Goal: Communication & Community: Share content

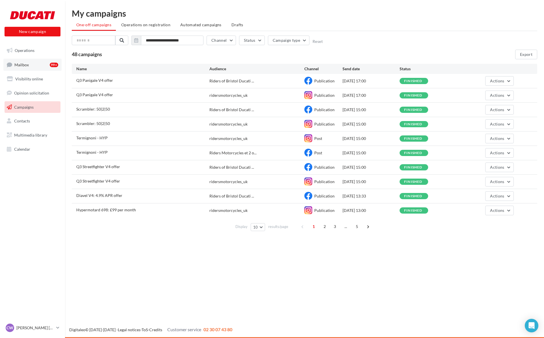
click at [30, 67] on link "Mailbox 99+" at bounding box center [32, 65] width 58 height 12
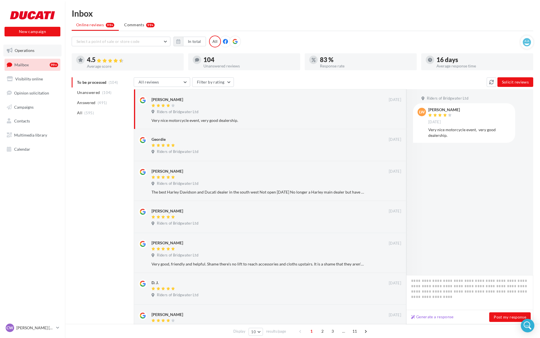
click at [24, 54] on link "Operations" at bounding box center [32, 51] width 58 height 12
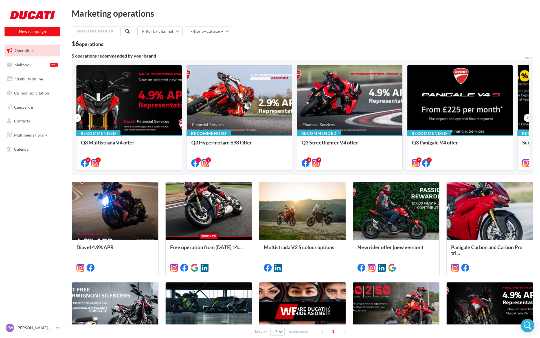
click at [530, 118] on button at bounding box center [528, 118] width 8 height 8
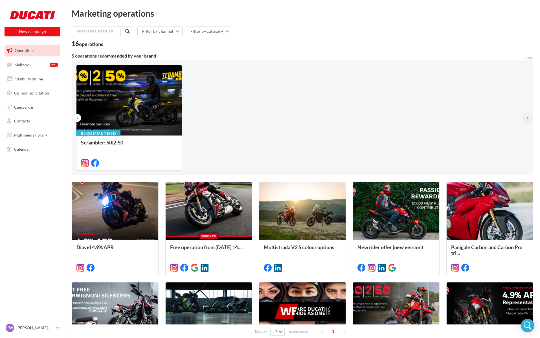
click at [530, 118] on button at bounding box center [528, 118] width 8 height 8
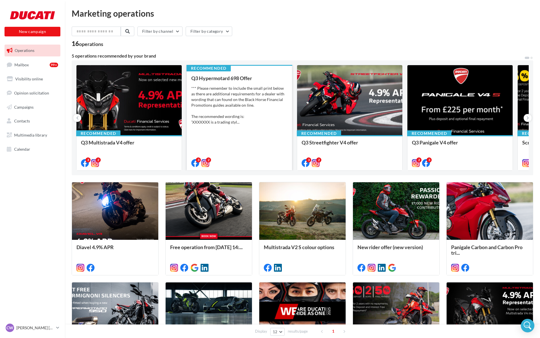
click at [259, 101] on div "*** Please remember to include the small print below as there are additional re…" at bounding box center [239, 106] width 96 height 40
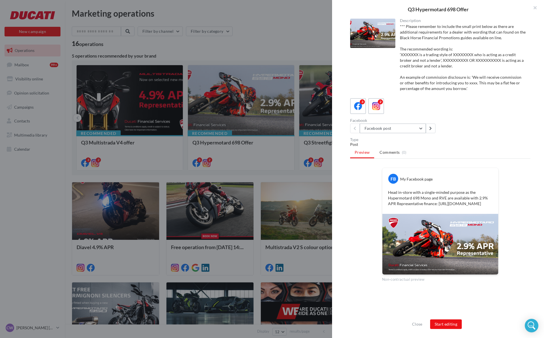
click at [412, 130] on button "Facebook post" at bounding box center [392, 129] width 66 height 10
click at [471, 145] on div "Post" at bounding box center [440, 145] width 180 height 6
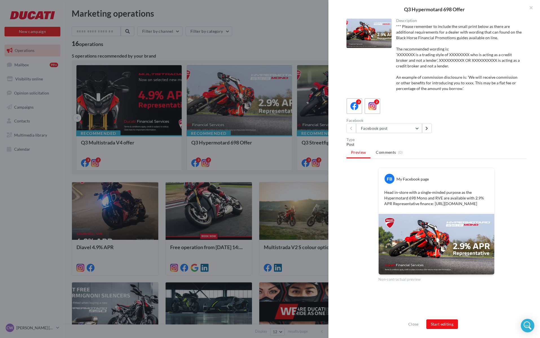
click at [319, 17] on div at bounding box center [270, 169] width 540 height 338
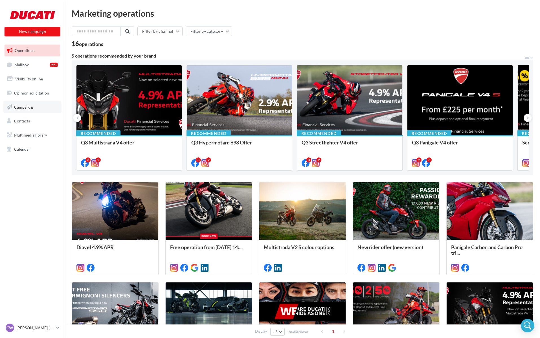
click at [19, 109] on span "Campaigns" at bounding box center [23, 106] width 19 height 5
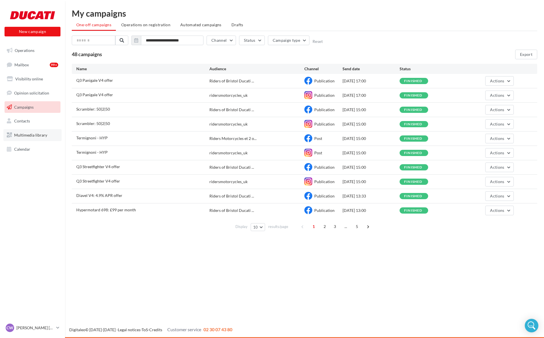
click at [33, 134] on span "Multimedia library" at bounding box center [30, 135] width 33 height 5
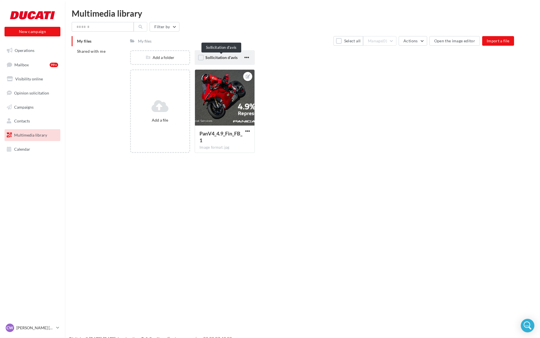
click at [209, 58] on span "Sollicitation d'avis" at bounding box center [222, 57] width 32 height 5
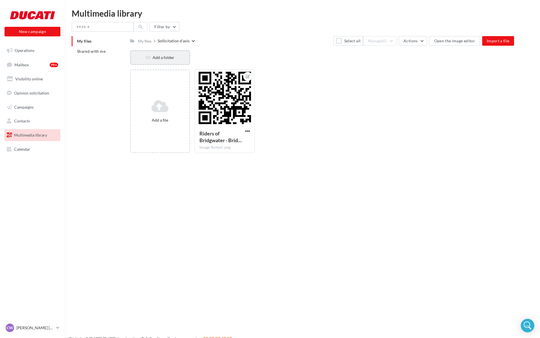
click at [165, 62] on div "Add a folder" at bounding box center [160, 57] width 60 height 15
click at [102, 51] on span "Shared with me" at bounding box center [91, 51] width 29 height 5
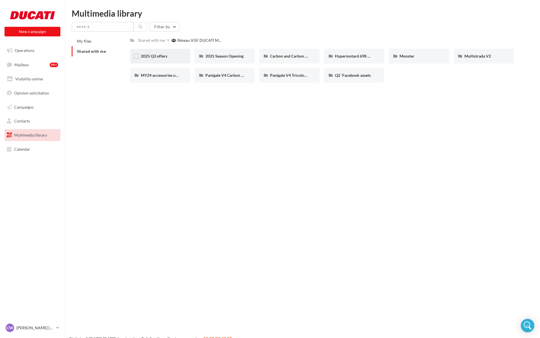
click at [167, 52] on div "2025 Q3 offers" at bounding box center [160, 56] width 60 height 15
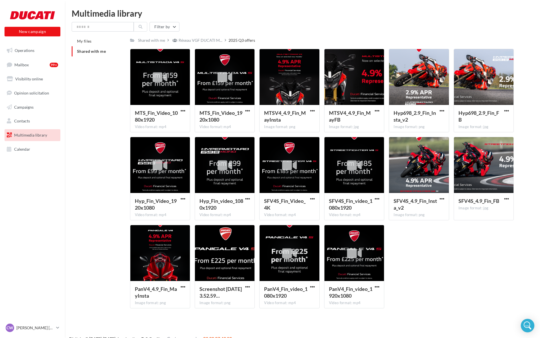
click at [98, 54] on li "Shared with me" at bounding box center [99, 51] width 54 height 10
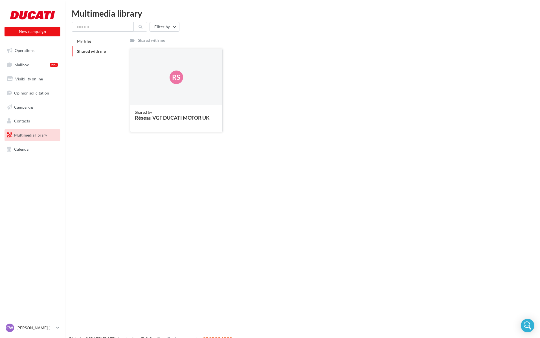
click at [172, 75] on div "Rs" at bounding box center [177, 78] width 14 height 14
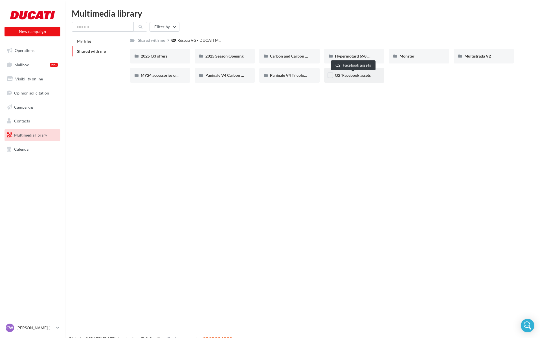
click at [359, 74] on span "Q2 `Facebook assets" at bounding box center [353, 75] width 36 height 5
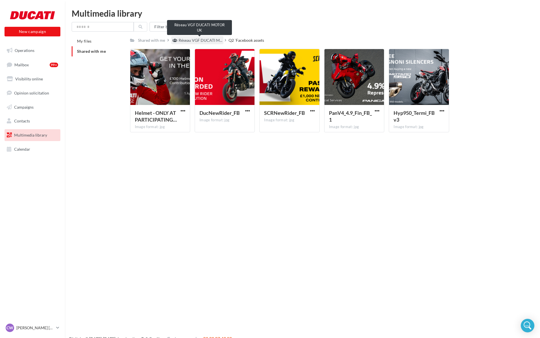
click at [195, 43] on span "Réseau VGF DUCATI M..." at bounding box center [201, 41] width 44 height 6
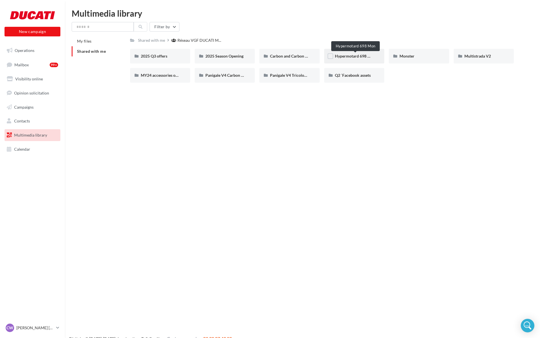
click at [344, 58] on span "Hypermotard 698 Mon" at bounding box center [355, 56] width 41 height 5
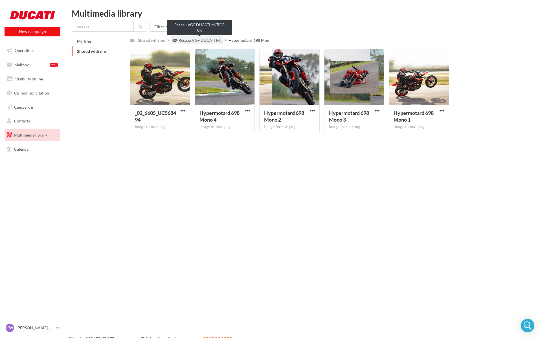
click at [210, 42] on span "Réseau VGF DUCATI M..." at bounding box center [201, 41] width 44 height 6
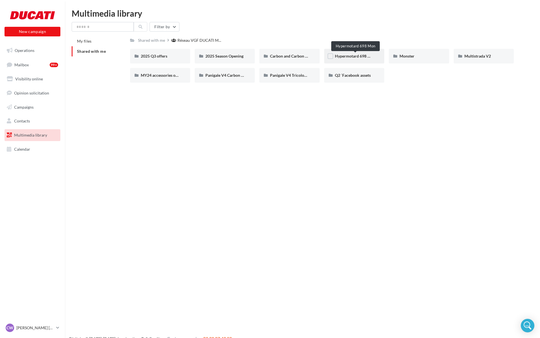
click at [345, 56] on span "Hypermotard 698 Mon" at bounding box center [355, 56] width 41 height 5
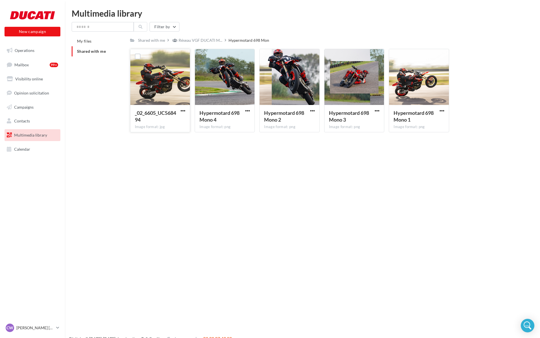
click at [178, 99] on div at bounding box center [160, 77] width 60 height 56
click at [399, 56] on label at bounding box center [397, 57] width 6 height 6
click at [334, 56] on label at bounding box center [332, 57] width 6 height 6
click at [266, 57] on label at bounding box center [267, 57] width 6 height 6
click at [205, 58] on label at bounding box center [203, 57] width 6 height 6
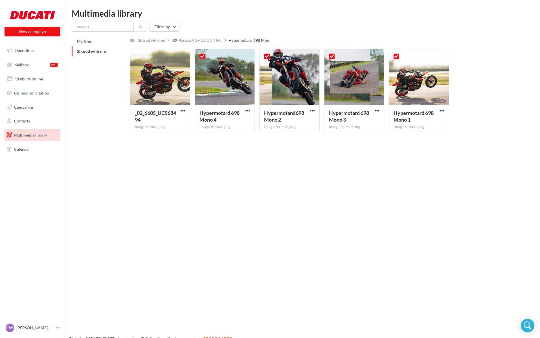
click at [403, 187] on div "New campaign New campaign Operations Mailbox 99+ Visibility online Opinion soli…" at bounding box center [270, 178] width 540 height 338
click at [397, 57] on icon at bounding box center [397, 56] width 4 height 4
click at [335, 58] on div at bounding box center [332, 56] width 15 height 15
click at [333, 57] on icon at bounding box center [332, 56] width 4 height 4
click at [270, 57] on label at bounding box center [267, 57] width 6 height 6
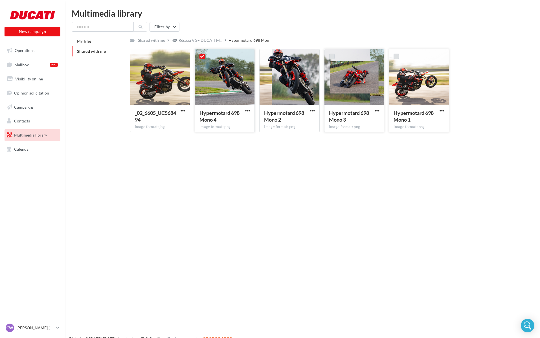
click at [200, 56] on icon at bounding box center [202, 56] width 4 height 4
click at [397, 57] on label at bounding box center [397, 57] width 6 height 6
click at [398, 56] on icon at bounding box center [397, 56] width 4 height 4
click at [442, 112] on span "button" at bounding box center [442, 110] width 5 height 5
click at [411, 121] on button "Download" at bounding box center [417, 122] width 56 height 15
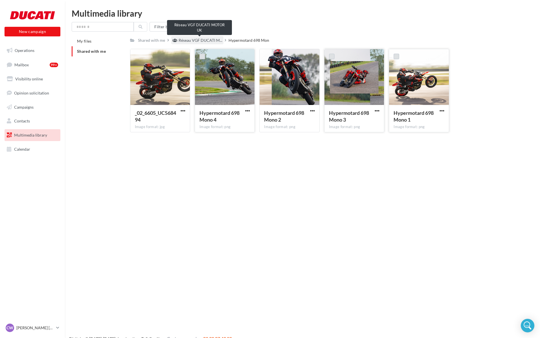
click at [196, 43] on span "Réseau VGF DUCATI M..." at bounding box center [201, 41] width 44 height 6
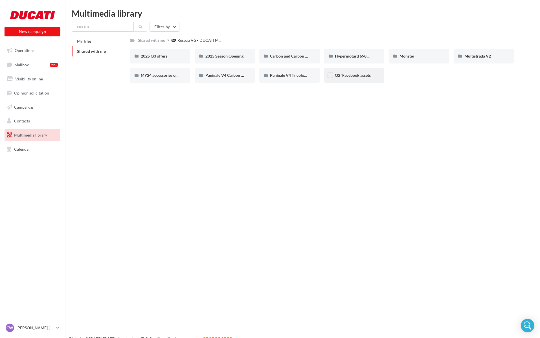
click at [353, 80] on div "Q2 `Facebook assets" at bounding box center [354, 75] width 60 height 15
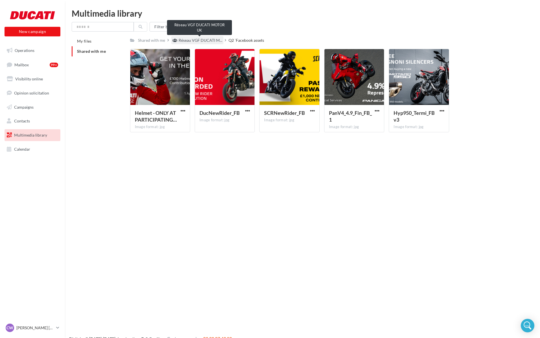
click at [219, 41] on span "Réseau VGF DUCATI M..." at bounding box center [201, 41] width 44 height 6
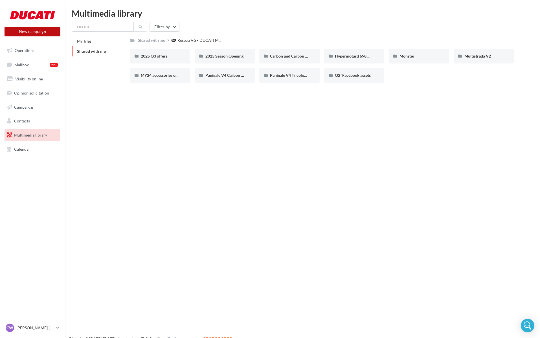
click at [34, 28] on button "New campaign" at bounding box center [33, 32] width 56 height 10
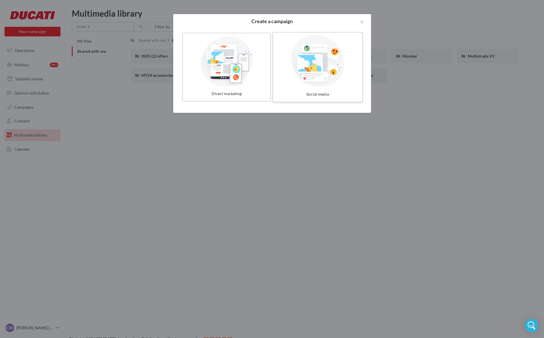
click at [314, 65] on div at bounding box center [317, 61] width 85 height 52
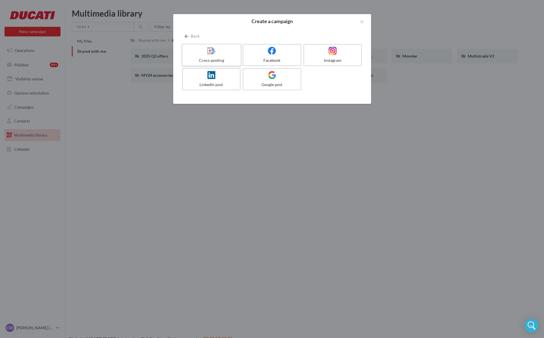
click at [230, 54] on div at bounding box center [211, 51] width 54 height 9
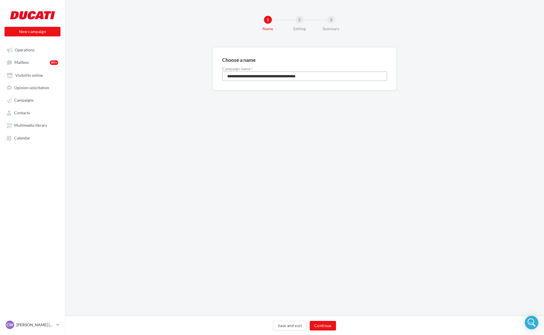
drag, startPoint x: 322, startPoint y: 76, endPoint x: 225, endPoint y: 67, distance: 97.3
click at [225, 67] on div "**********" at bounding box center [304, 74] width 165 height 14
type input "*********"
click at [318, 324] on button "Continue" at bounding box center [322, 326] width 26 height 10
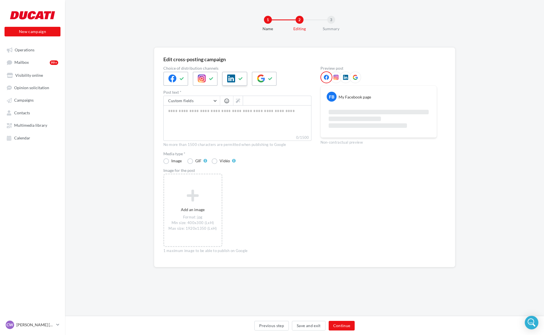
click at [239, 80] on icon at bounding box center [240, 79] width 5 height 4
click at [269, 80] on icon at bounding box center [270, 79] width 5 height 4
click at [268, 121] on textarea "0/2200" at bounding box center [237, 119] width 148 height 29
paste textarea "**********"
type textarea "**********"
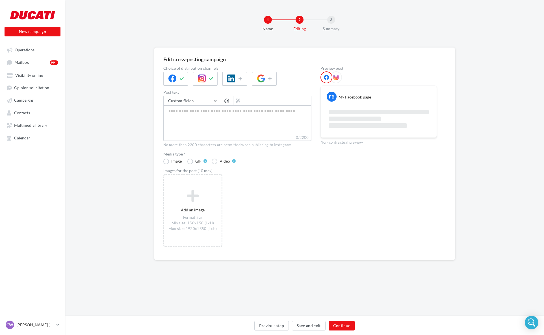
type textarea "**********"
paste textarea "**********"
type textarea "**********"
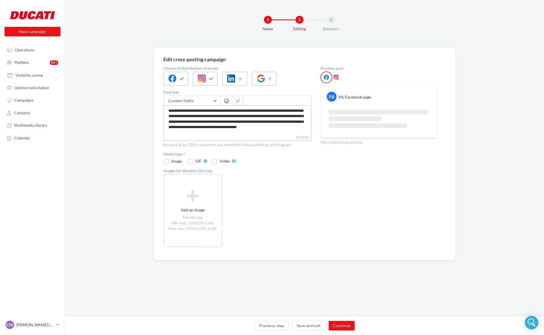
scroll to position [84, 0]
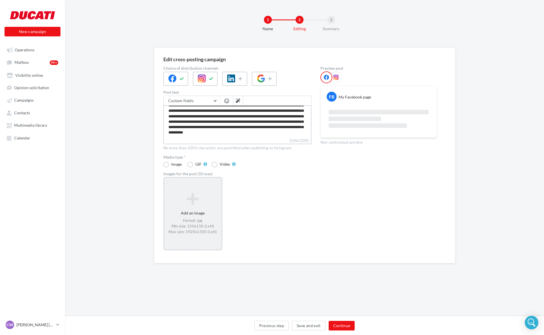
type textarea "**********"
click at [190, 201] on icon at bounding box center [192, 199] width 53 height 14
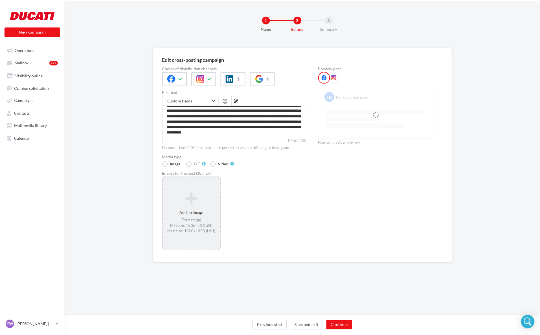
scroll to position [84, 0]
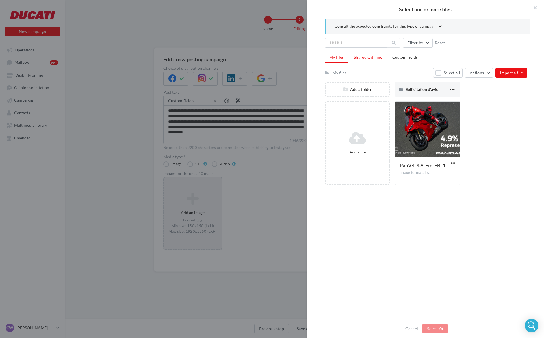
click at [369, 56] on span "Shared with me" at bounding box center [368, 57] width 29 height 5
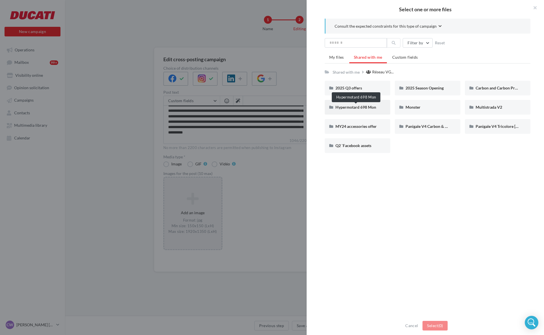
click at [372, 106] on span "Hypermotard 698 Mon" at bounding box center [355, 107] width 41 height 5
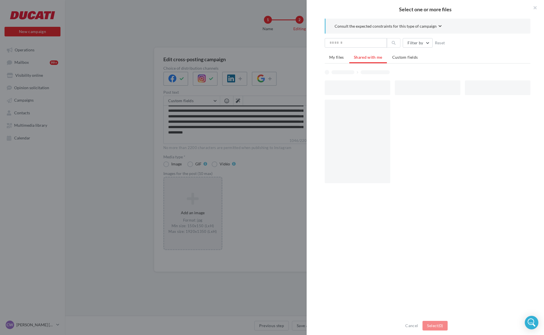
click at [372, 106] on div at bounding box center [357, 142] width 66 height 84
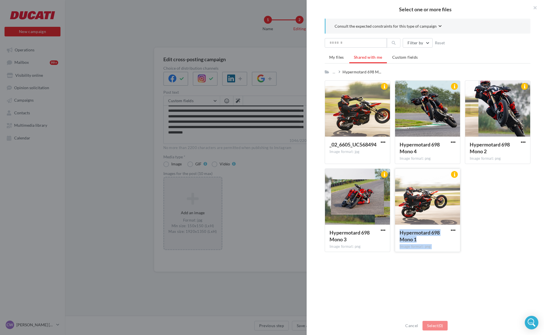
click at [430, 197] on div at bounding box center [427, 197] width 65 height 56
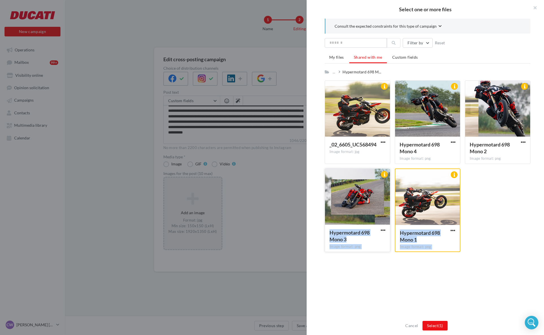
click at [356, 200] on div at bounding box center [357, 197] width 65 height 56
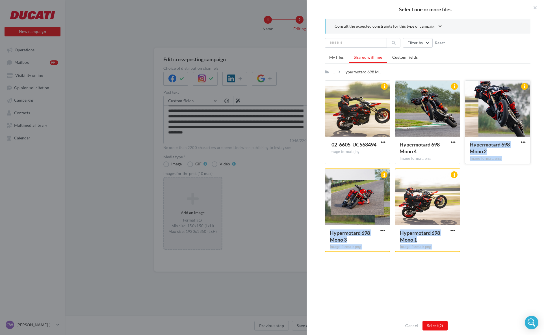
click at [494, 135] on div at bounding box center [497, 109] width 65 height 56
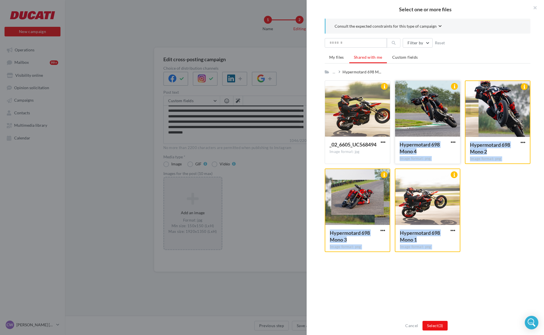
click at [435, 134] on div at bounding box center [427, 109] width 65 height 56
click at [429, 328] on button "Select (4)" at bounding box center [434, 326] width 25 height 10
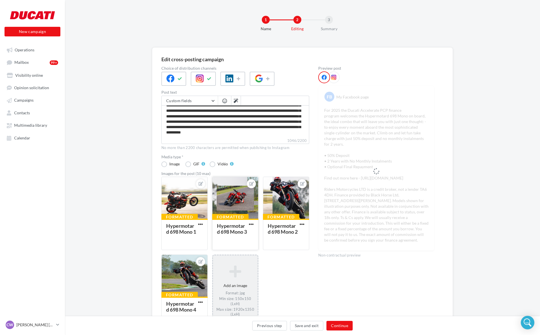
drag, startPoint x: 289, startPoint y: 230, endPoint x: 244, endPoint y: 224, distance: 45.5
click at [244, 224] on div "Formatted Hypermotard 698 Mono 1 Formatted Hypermotard 698 Mono 3 Formatted Hyp…" at bounding box center [238, 255] width 152 height 157
drag, startPoint x: 290, startPoint y: 185, endPoint x: 248, endPoint y: 186, distance: 42.1
click at [248, 186] on div "Formatted Hypermotard 698 Mono 1 Formatted Hypermotard 698 Mono 3 Formatted Hyp…" at bounding box center [238, 255] width 152 height 157
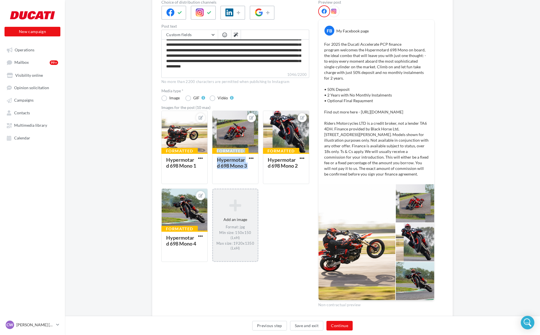
scroll to position [86, 0]
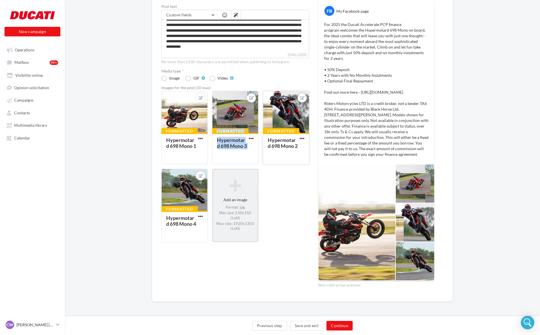
click at [278, 110] on div at bounding box center [286, 112] width 46 height 42
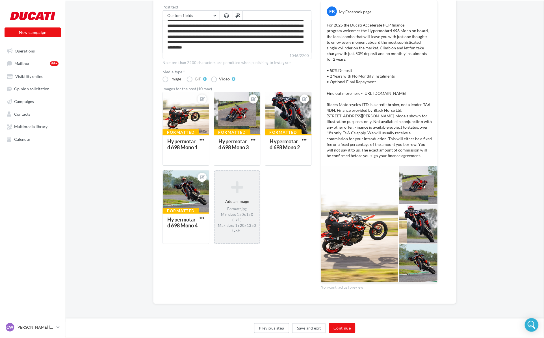
scroll to position [83, 0]
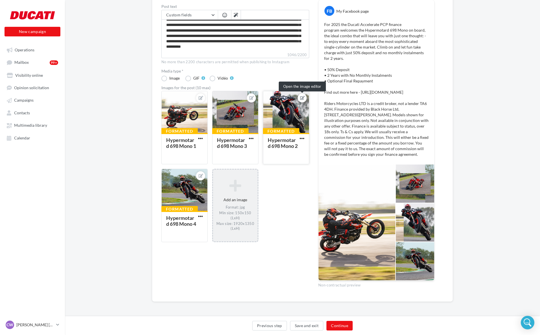
click at [301, 99] on icon at bounding box center [302, 98] width 5 height 4
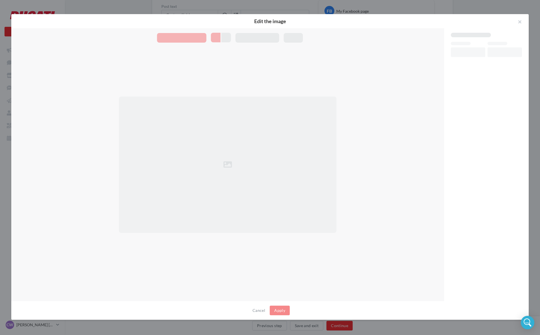
scroll to position [83, 0]
click at [520, 20] on button "button" at bounding box center [521, 22] width 23 height 17
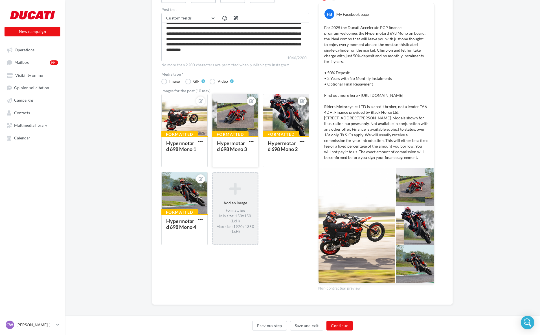
drag, startPoint x: 286, startPoint y: 148, endPoint x: 228, endPoint y: 141, distance: 58.0
click at [228, 141] on div "Formatted Hypermotard 698 Mono 1 Formatted Hypermotard 698 Mono 3 Formatted Hyp…" at bounding box center [238, 172] width 152 height 157
click at [274, 168] on div "Formatted Hypermotard 698 Mono 1 Formatted Hypermotard 698 Mono 3 Formatted Hyp…" at bounding box center [238, 172] width 152 height 157
click at [251, 100] on icon at bounding box center [252, 101] width 5 height 4
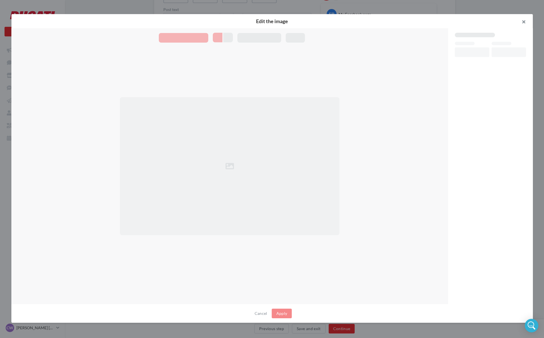
click at [526, 20] on button "button" at bounding box center [521, 22] width 23 height 17
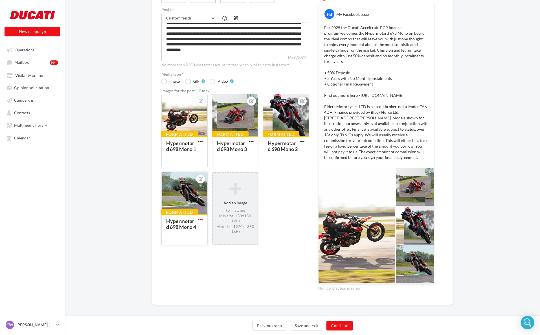
click at [203, 219] on span "button" at bounding box center [200, 219] width 5 height 5
click at [274, 193] on div "Formatted Hypermotard 698 Mono 1 Formatted Hypermotard 698 Mono 3 Formatted Hyp…" at bounding box center [238, 172] width 152 height 157
click at [248, 141] on button "button" at bounding box center [251, 142] width 7 height 6
click at [246, 152] on div "Hypermotard 698 Mono 3" at bounding box center [232, 147] width 30 height 12
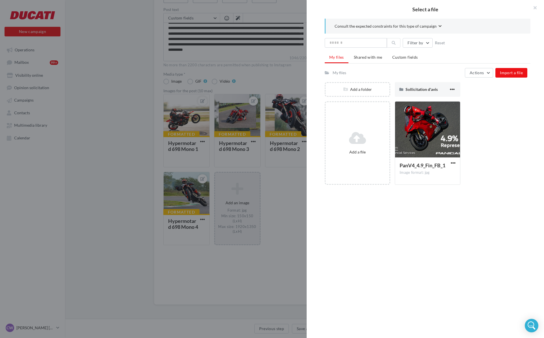
click at [210, 167] on div "Select a file Consult the expected constraints for this type of campaign Filter…" at bounding box center [186, 167] width 46 height 0
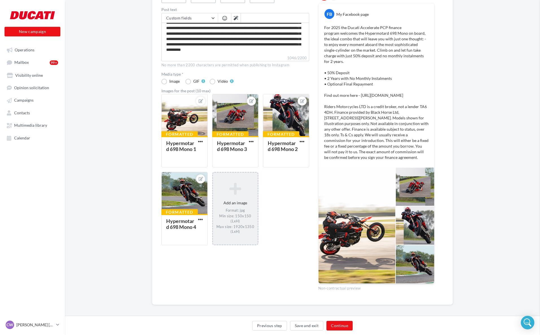
click at [208, 167] on div "Select a file Consult the expected constraints for this type of campaign Filter…" at bounding box center [185, 167] width 46 height 0
click at [253, 141] on span "button" at bounding box center [251, 141] width 5 height 5
click at [268, 181] on button "Delete" at bounding box center [276, 182] width 57 height 15
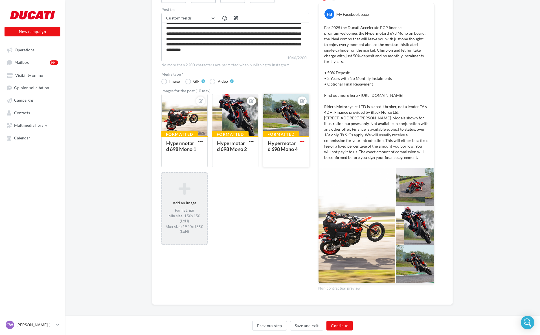
click at [302, 143] on span "button" at bounding box center [302, 141] width 5 height 5
click at [305, 180] on button "Delete" at bounding box center [327, 182] width 57 height 15
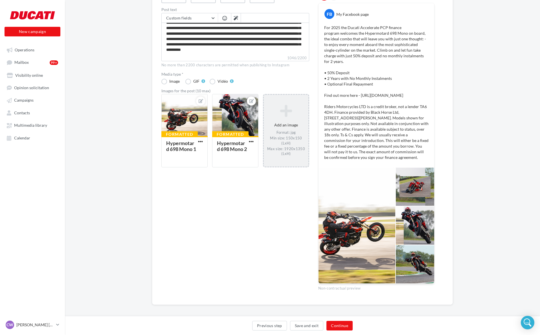
click at [284, 136] on div "Format: jpg Min size: 150x150 (LxH) Max size: 1920x1350 (LxH)" at bounding box center [286, 143] width 40 height 26
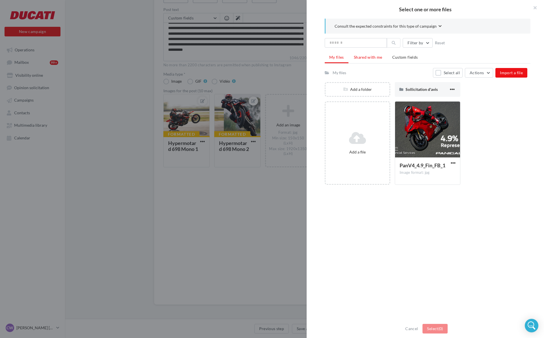
click at [373, 58] on span "Shared with me" at bounding box center [368, 57] width 29 height 5
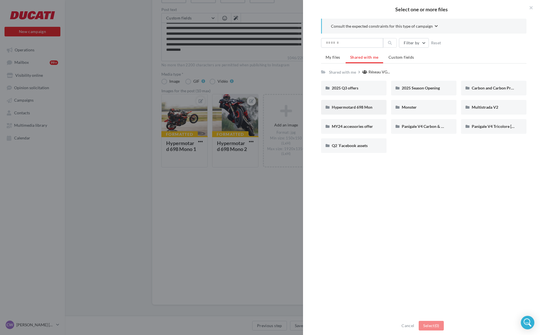
click at [373, 106] on div "Hypermotard 698 Mon" at bounding box center [354, 107] width 44 height 6
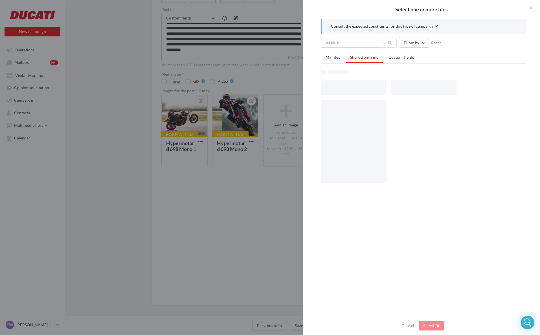
click at [373, 106] on div at bounding box center [354, 142] width 66 height 84
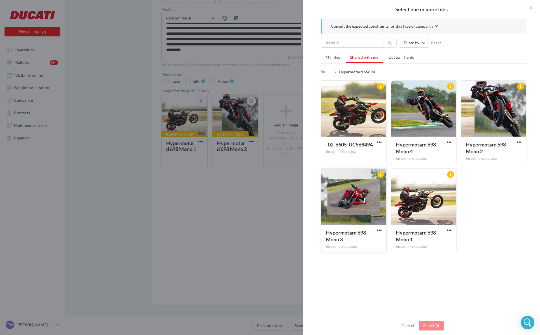
click at [360, 212] on div at bounding box center [354, 197] width 65 height 56
click at [431, 324] on button "Select (1)" at bounding box center [431, 326] width 25 height 10
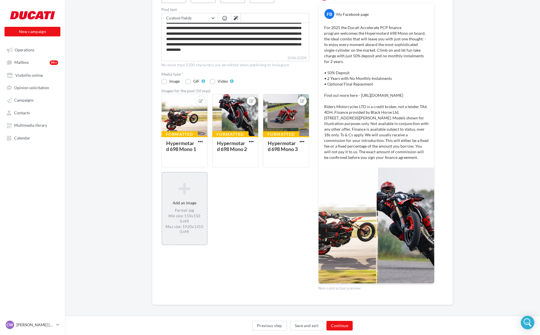
click at [181, 190] on icon at bounding box center [185, 189] width 40 height 14
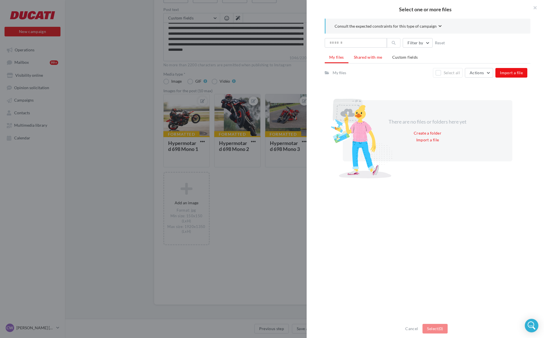
click at [374, 60] on li "Shared with me" at bounding box center [368, 57] width 38 height 10
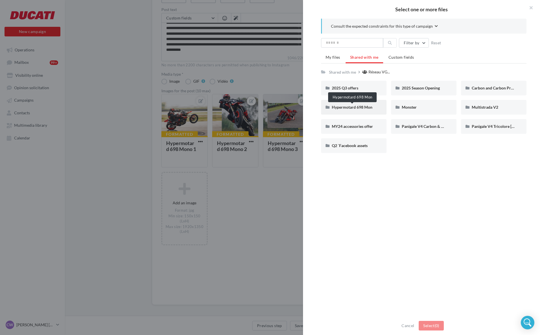
click at [365, 109] on span "Hypermotard 698 Mon" at bounding box center [352, 107] width 41 height 5
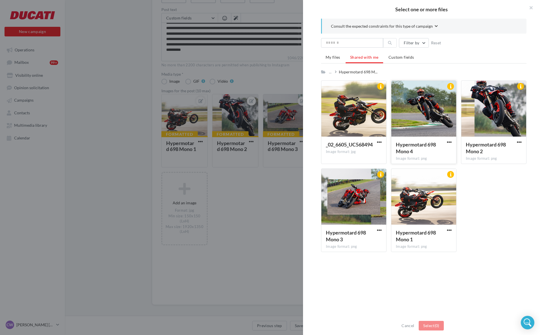
click at [425, 129] on div at bounding box center [424, 109] width 65 height 56
click at [437, 327] on span "(1)" at bounding box center [437, 325] width 5 height 5
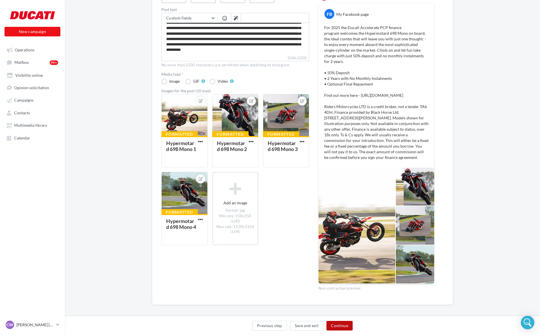
click at [342, 326] on button "Continue" at bounding box center [340, 326] width 26 height 10
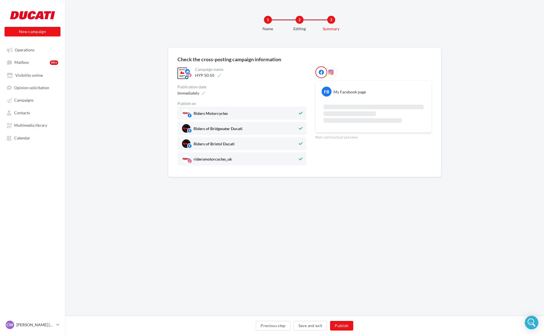
click at [301, 112] on icon at bounding box center [300, 113] width 4 height 4
click at [301, 126] on button at bounding box center [300, 128] width 6 height 7
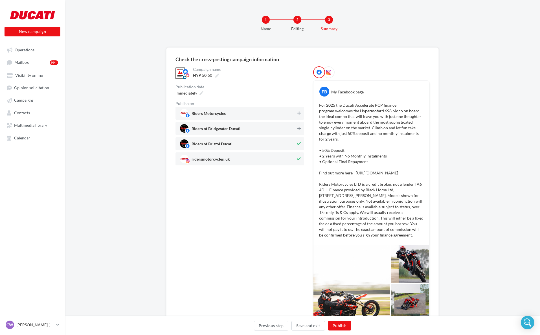
click at [299, 126] on button at bounding box center [299, 128] width 6 height 7
click at [299, 116] on button at bounding box center [299, 113] width 6 height 7
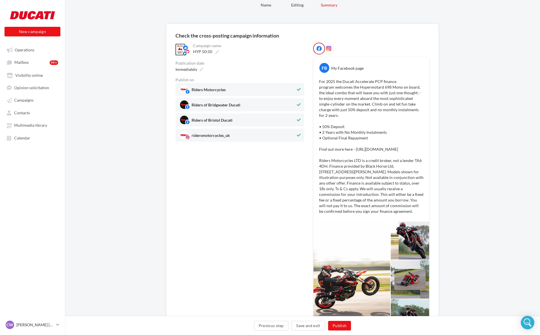
scroll to position [23, 0]
click at [195, 67] on div "Immediately" at bounding box center [188, 70] width 31 height 8
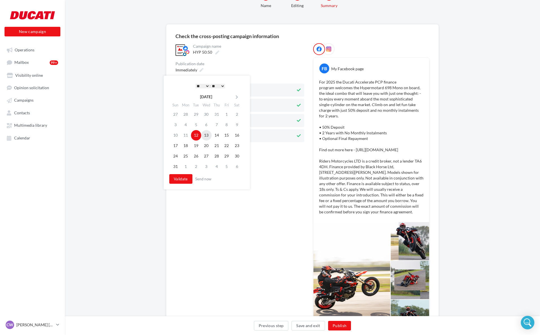
click at [204, 134] on td "13" at bounding box center [206, 135] width 10 height 10
click at [203, 85] on select "* * * * * * * * * * ** ** ** ** ** ** ** ** ** ** ** ** ** **" at bounding box center [203, 86] width 14 height 5
click at [176, 176] on button "Validate" at bounding box center [180, 179] width 23 height 10
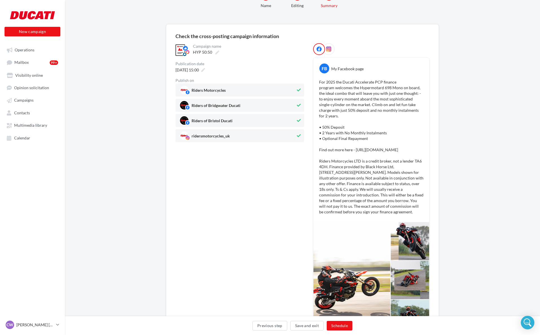
click at [328, 53] on div at bounding box center [329, 49] width 12 height 12
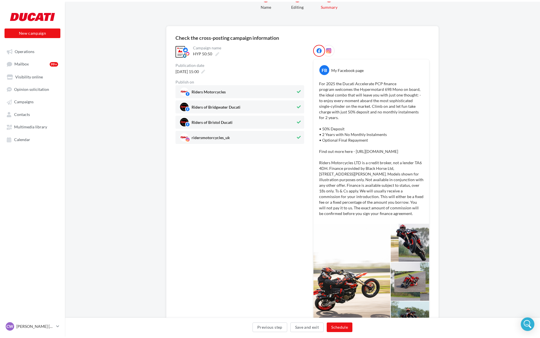
scroll to position [0, 0]
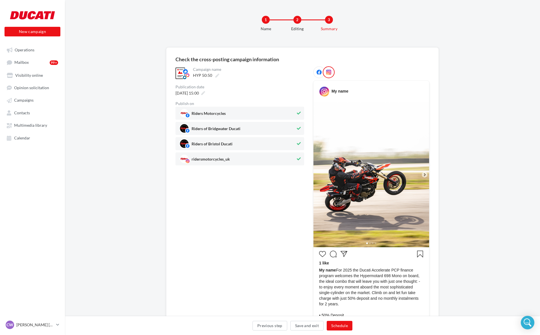
click at [425, 175] on icon at bounding box center [425, 174] width 2 height 3
click at [425, 175] on icon at bounding box center [424, 174] width 5 height 5
click at [321, 73] on icon at bounding box center [319, 72] width 5 height 5
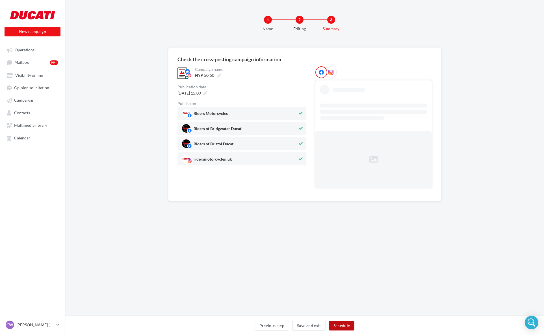
click at [344, 325] on button "Schedule" at bounding box center [342, 326] width 26 height 10
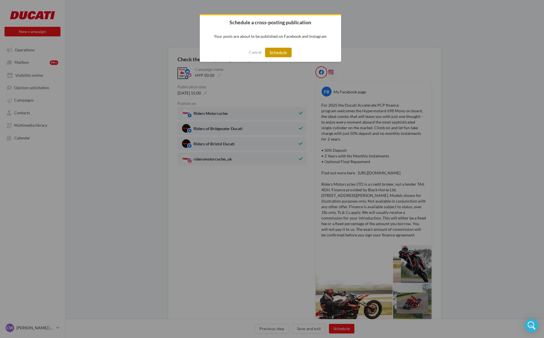
click at [270, 54] on button "Schedule" at bounding box center [278, 53] width 27 height 10
